Goal: Contribute content: Add original content to the website for others to see

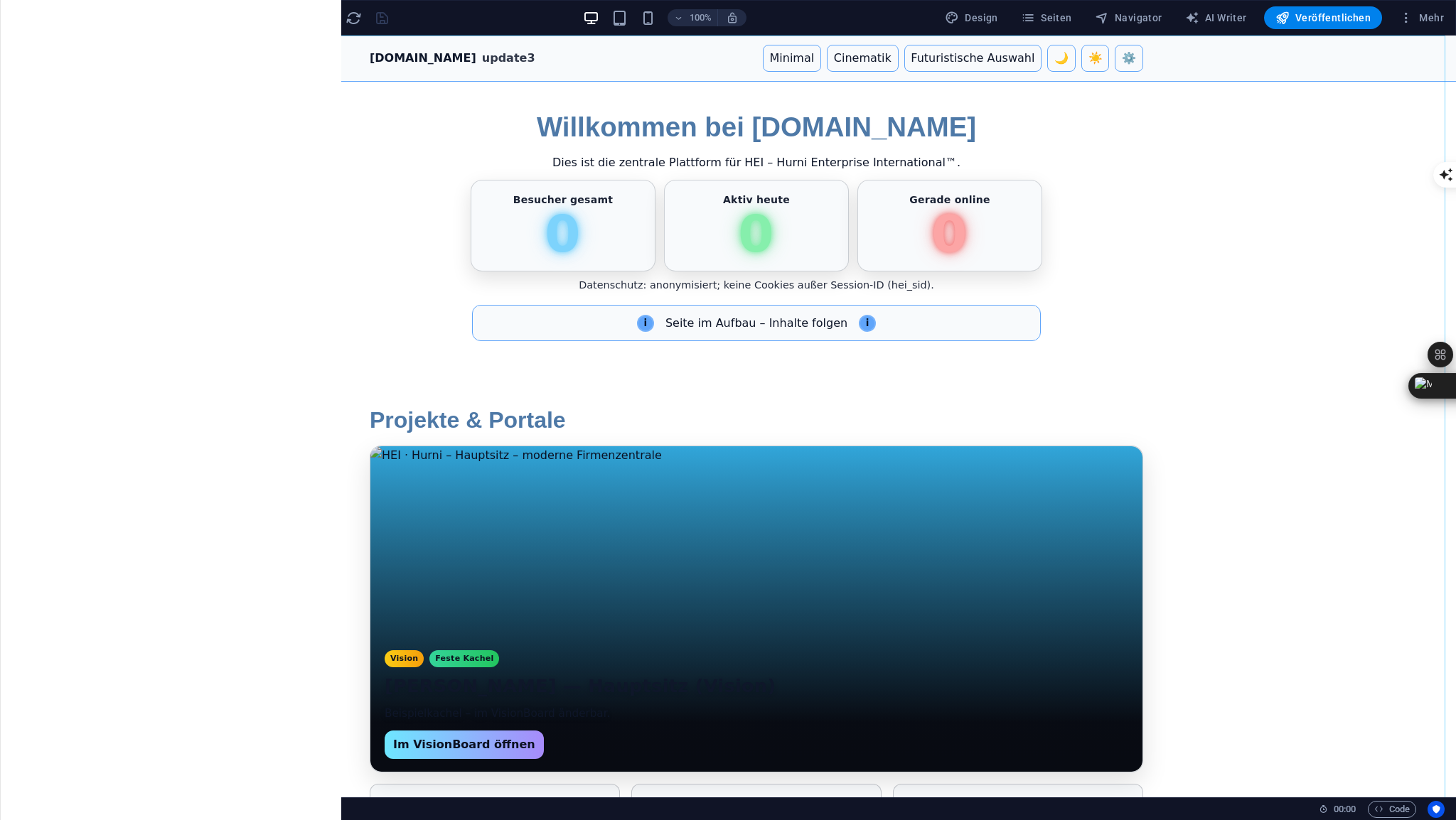
click at [83, 46] on span "HTML" at bounding box center [90, 44] width 23 height 9
click at [83, 44] on span "HTML" at bounding box center [90, 44] width 23 height 9
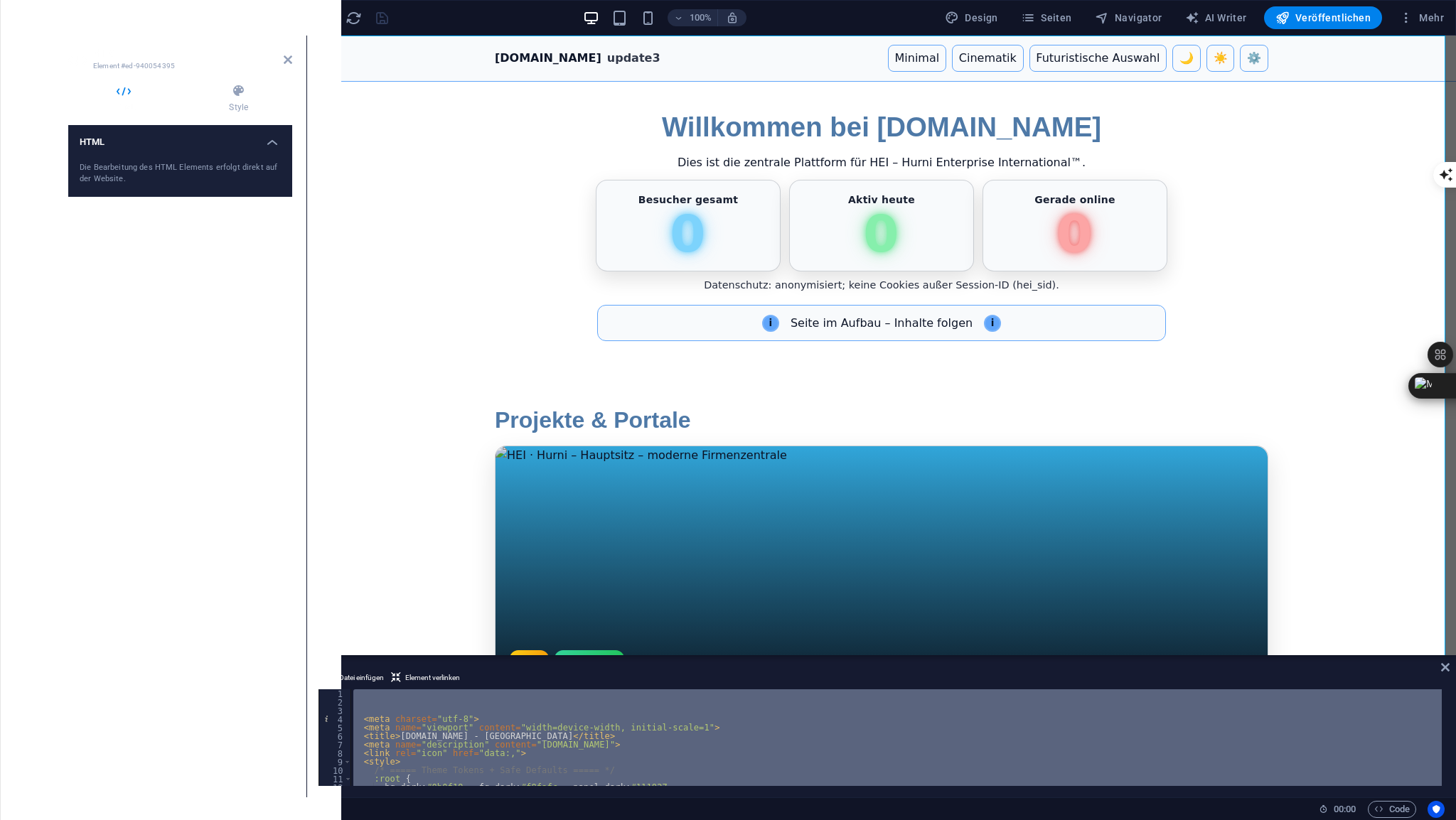
type textarea "if("
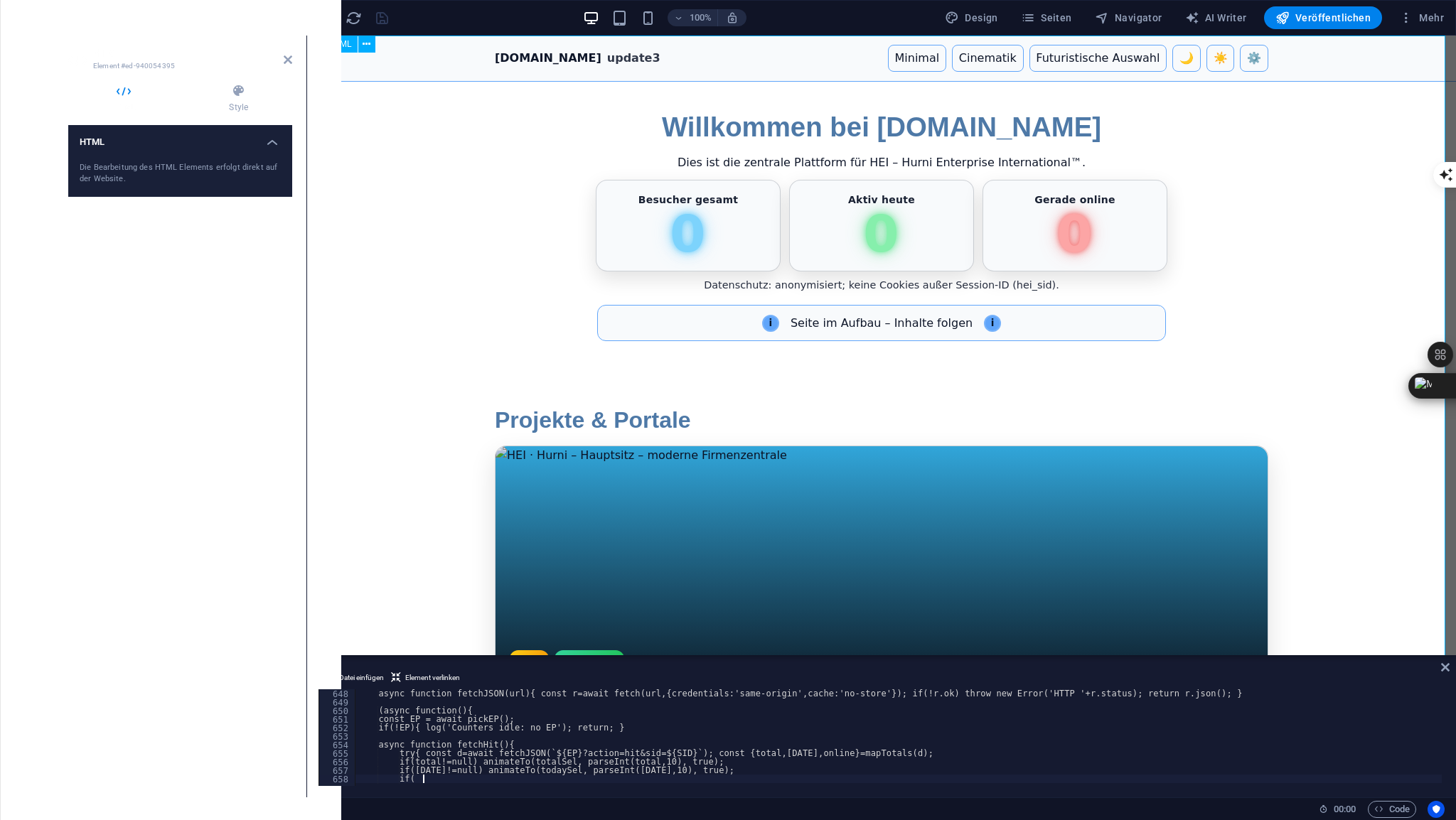
scroll to position [5518, 0]
click at [285, 59] on icon at bounding box center [288, 60] width 9 height 12
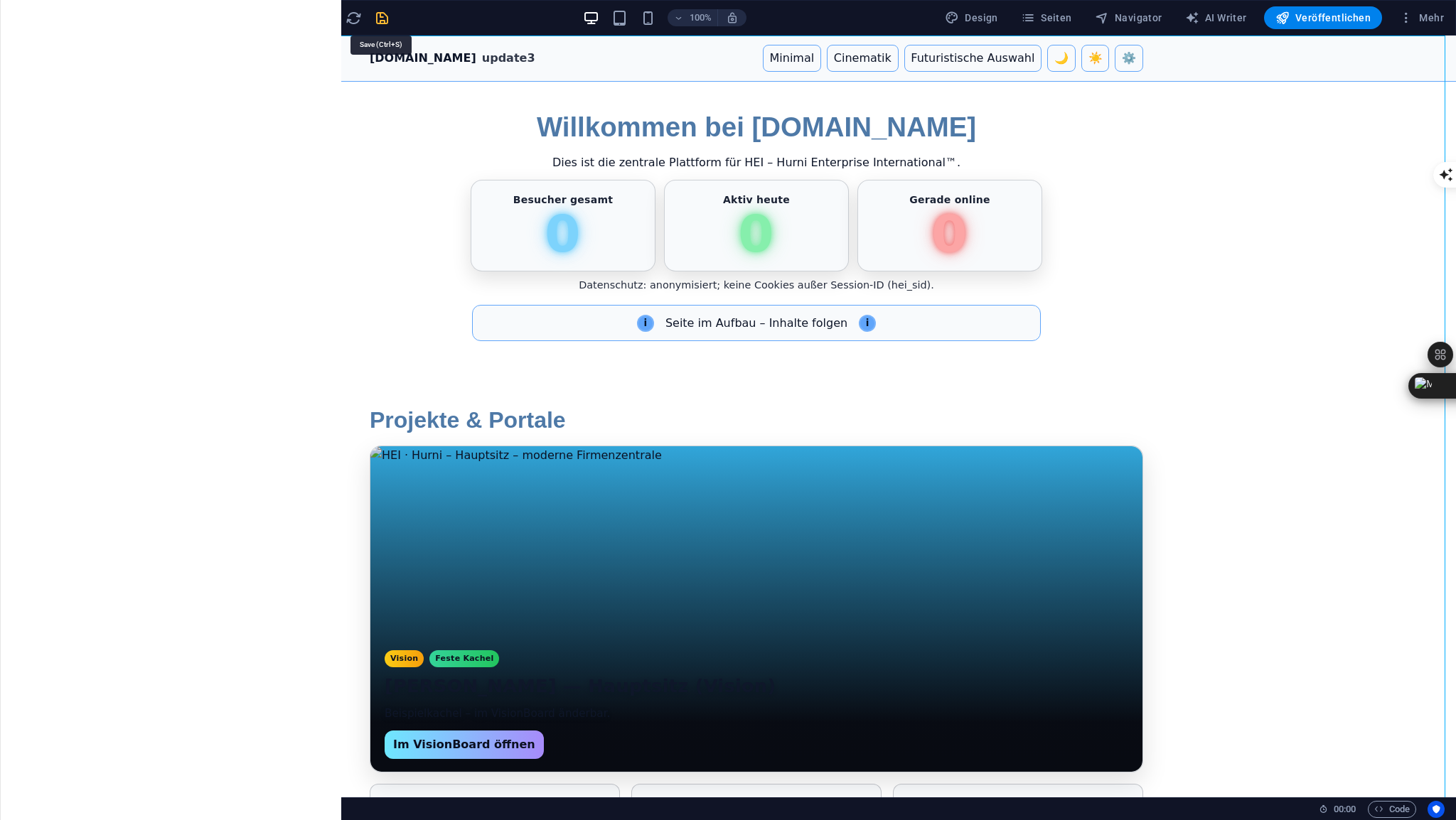
click at [381, 20] on icon "save" at bounding box center [382, 18] width 16 height 16
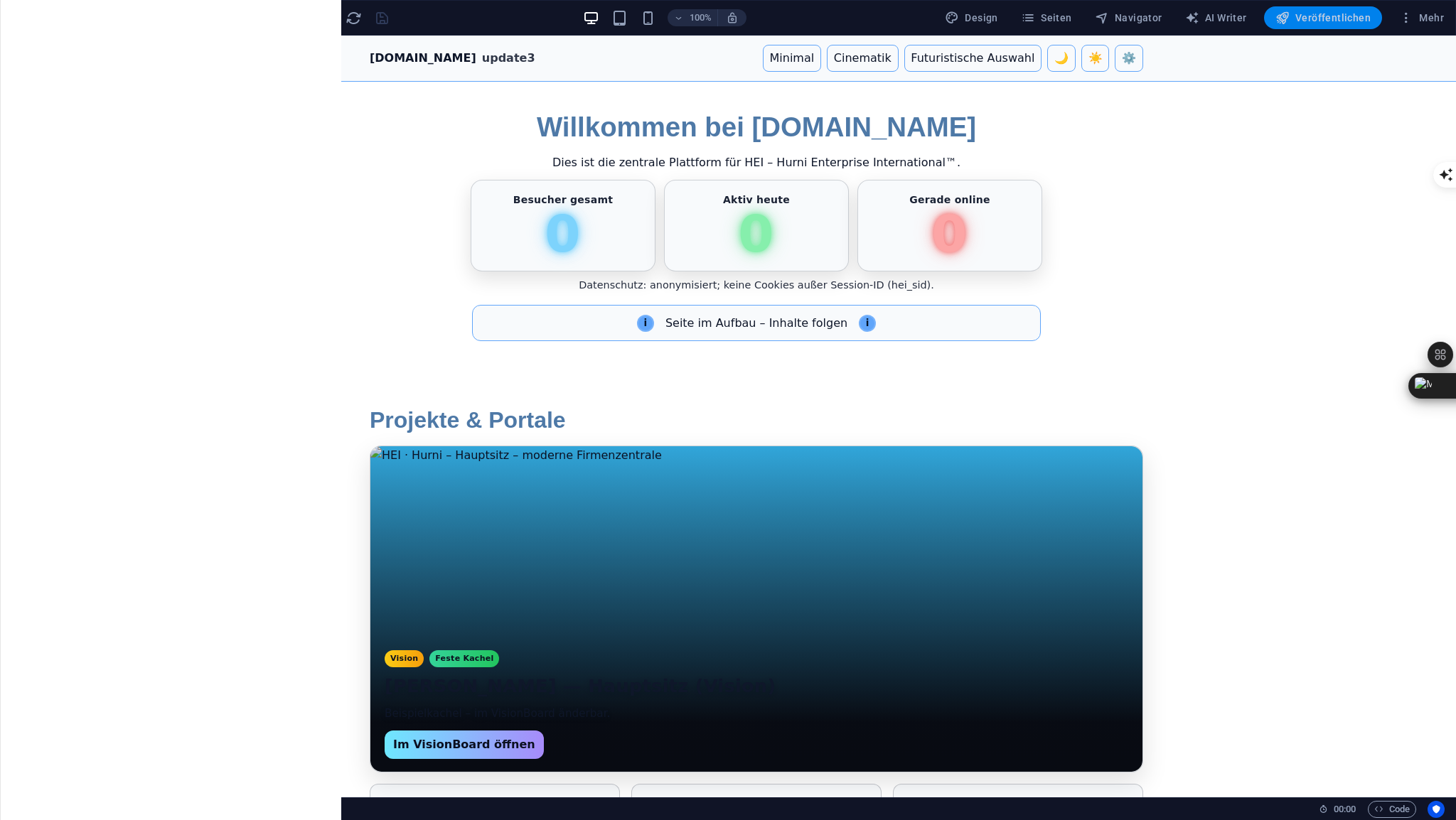
click at [1321, 20] on span "Veröffentlichen" at bounding box center [1323, 18] width 95 height 14
